Goal: Transaction & Acquisition: Purchase product/service

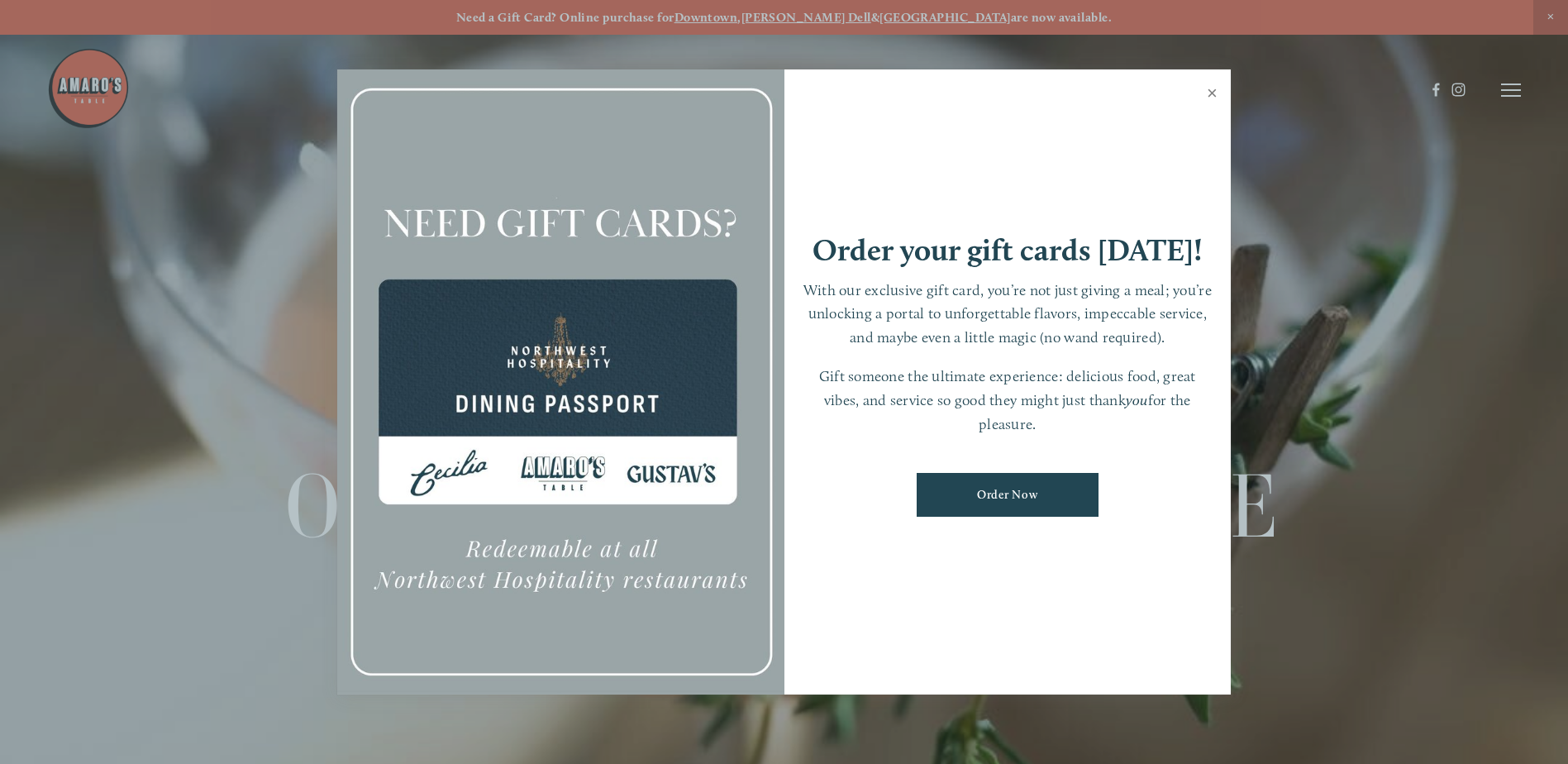
click at [1209, 93] on link "Close" at bounding box center [1211, 95] width 32 height 46
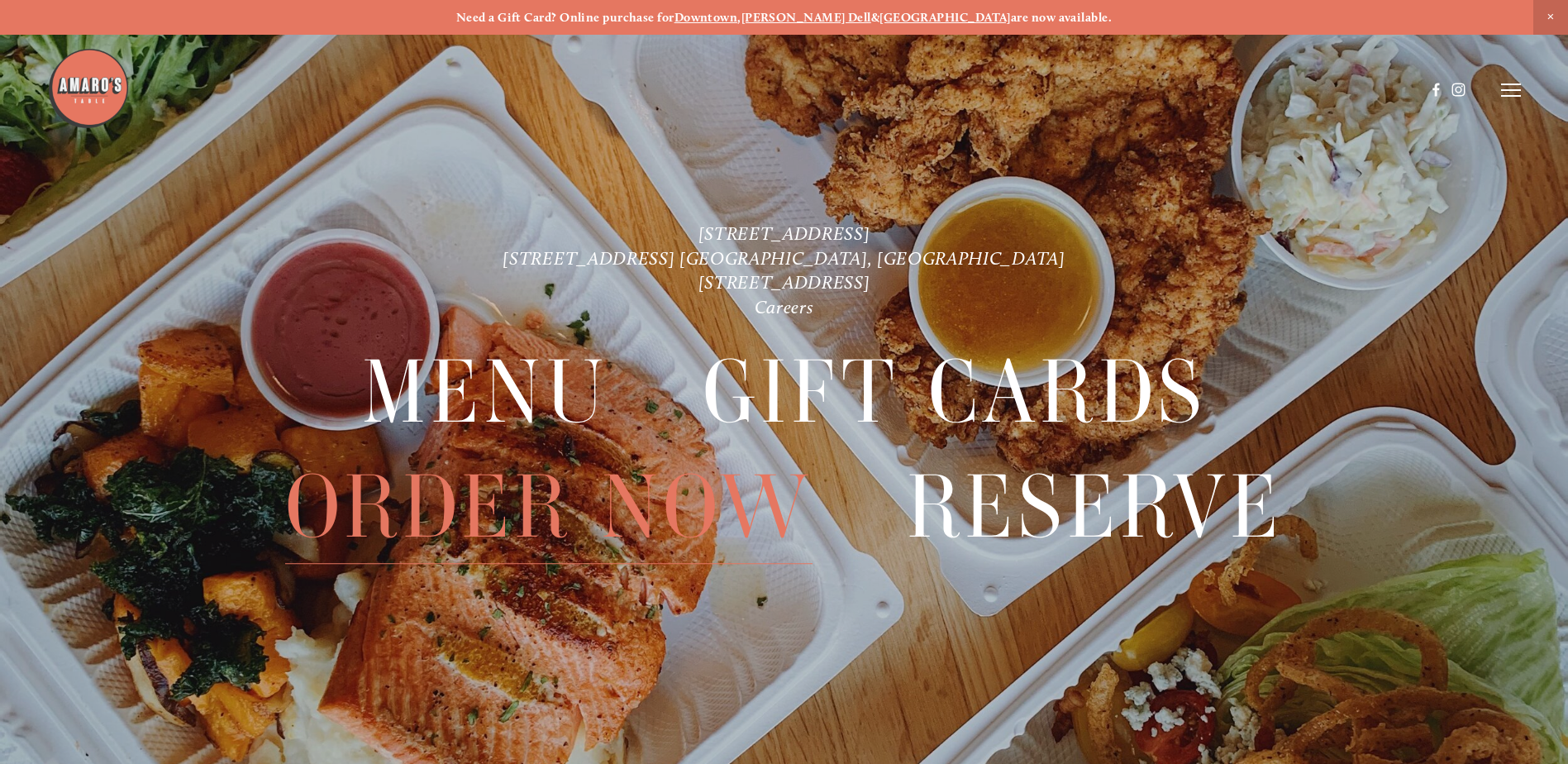
click at [511, 494] on span "Order Now" at bounding box center [549, 507] width 528 height 113
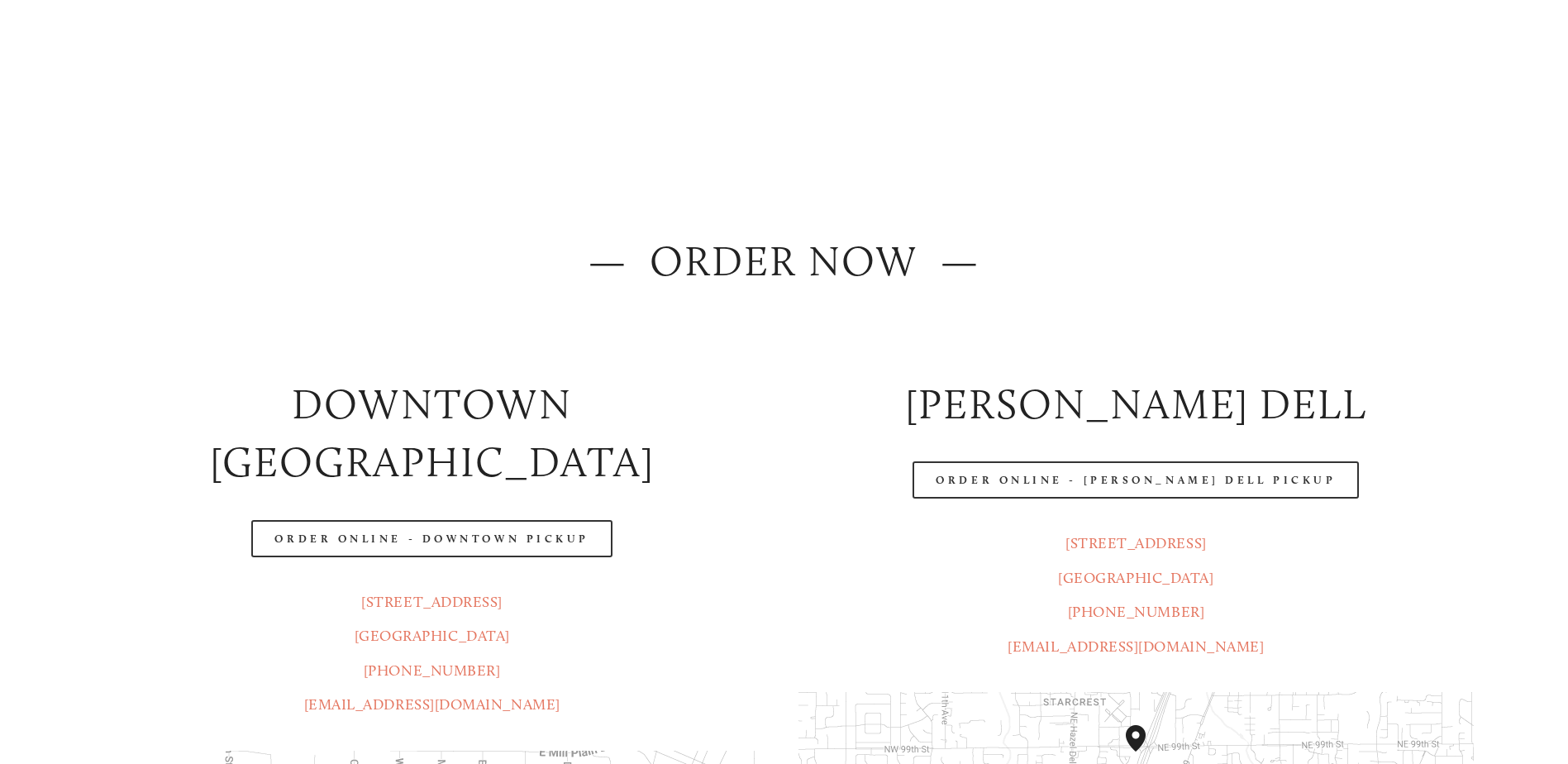
scroll to position [82, 0]
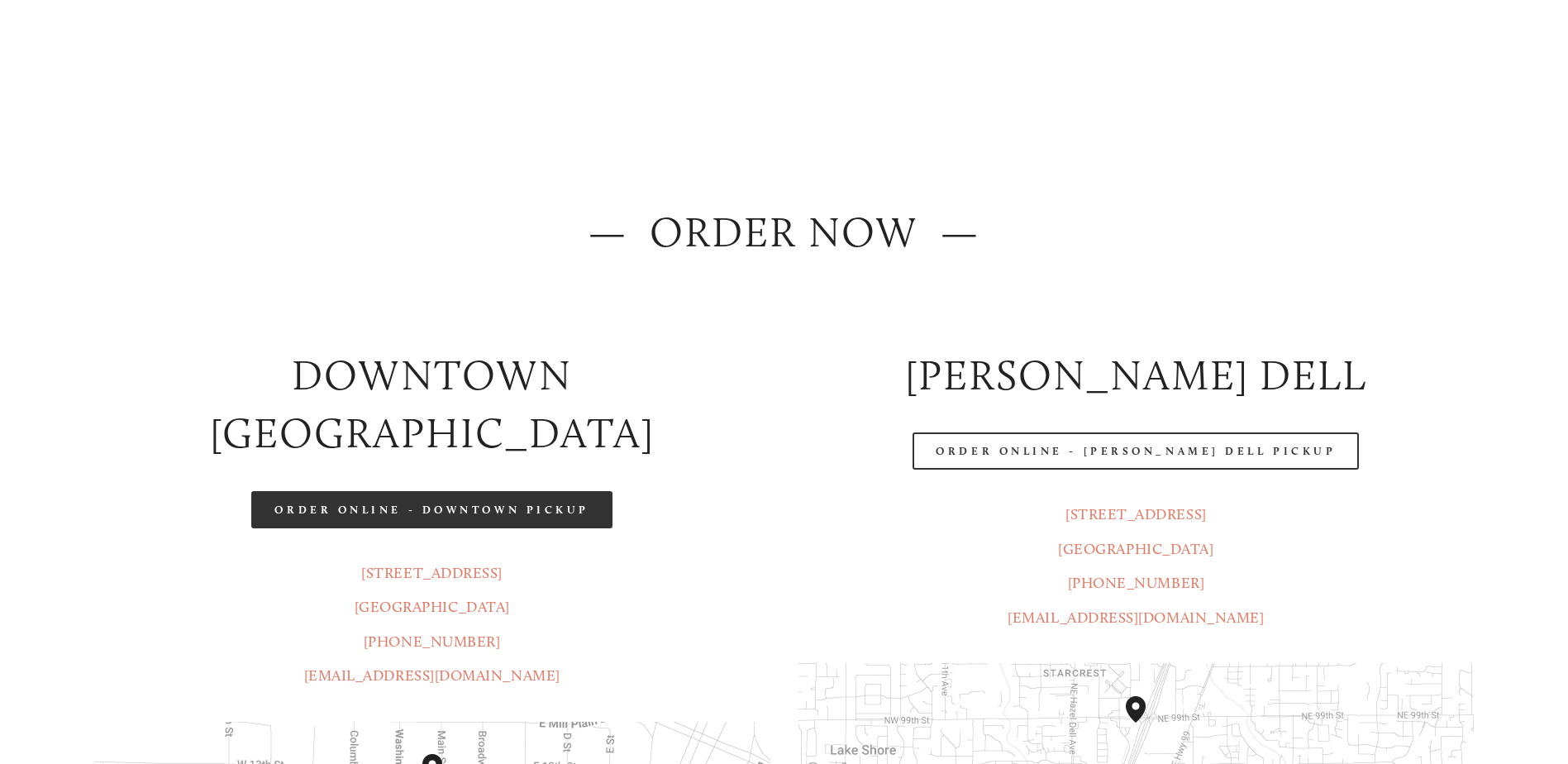
click at [504, 491] on link "Order Online - Downtown pickup" at bounding box center [432, 510] width 361 height 37
